Goal: Information Seeking & Learning: Learn about a topic

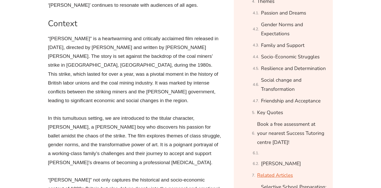
scroll to position [451, 0]
click at [277, 31] on link "Gender Norms and Expectations" at bounding box center [293, 29] width 65 height 18
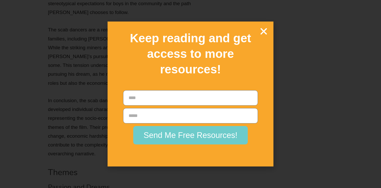
scroll to position [5394, 0]
click at [260, 31] on icon "Close" at bounding box center [263, 31] width 9 height 9
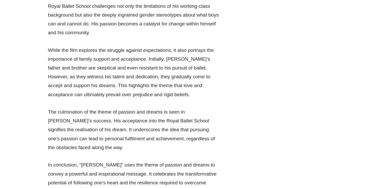
scroll to position [5381, 0]
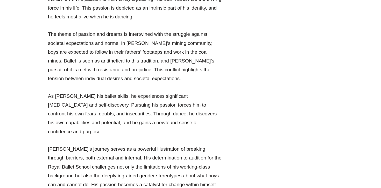
drag, startPoint x: 137, startPoint y: 143, endPoint x: 47, endPoint y: 17, distance: 154.3
copy div "Loremi Dolor sit Ametconsecte Adi elits do eiusmo tempo inc utlaboreetdo ma ali…"
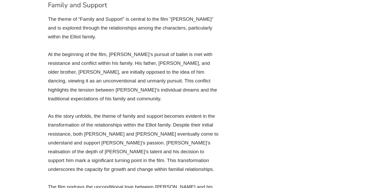
scroll to position [6300, 0]
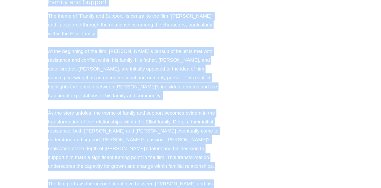
drag, startPoint x: 40, startPoint y: 51, endPoint x: 215, endPoint y: 44, distance: 175.5
copy div "Loremi dol Sitamet Con adipi el “Seddoe tem Incidid” ut laboree do mag aliq “En…"
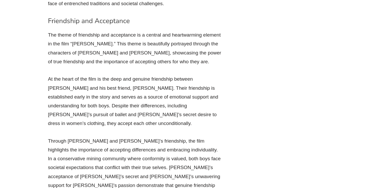
scroll to position [8256, 0]
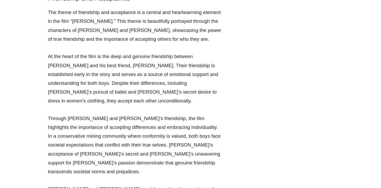
drag, startPoint x: 201, startPoint y: 91, endPoint x: 56, endPoint y: 39, distance: 153.9
copy li "Quote: “I wanna do it ’cause I wanna do it. You gotta let me do what I wanna do…"
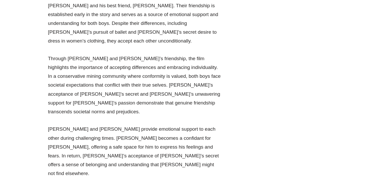
scroll to position [8310, 0]
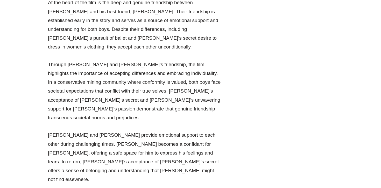
drag, startPoint x: 157, startPoint y: 99, endPoint x: 62, endPoint y: 49, distance: 107.3
copy li "Quote: “I’m not a poof, you know, Dad. No son of mine is going to be a [MEDICAL…"
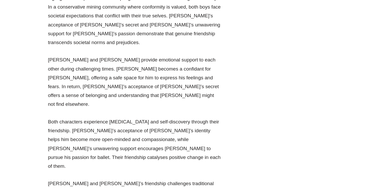
scroll to position [8385, 0]
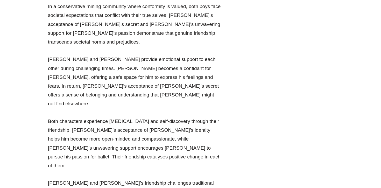
drag, startPoint x: 105, startPoint y: 129, endPoint x: 64, endPoint y: 86, distance: 59.5
copy li "Quote: “Lads do football or boxing or wrestling. Not friggin’ ballet.” Theme: C…"
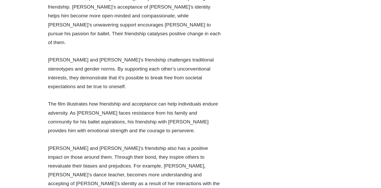
scroll to position [8519, 0]
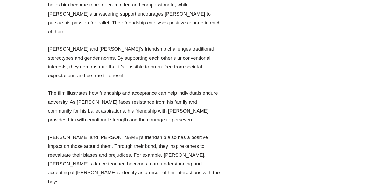
drag, startPoint x: 171, startPoint y: 158, endPoint x: 64, endPoint y: 121, distance: 113.8
copy li "Quote: “I’m not going home until I’ve danced.” Theme: Resilience and Determinat…"
